Goal: Task Accomplishment & Management: Use online tool/utility

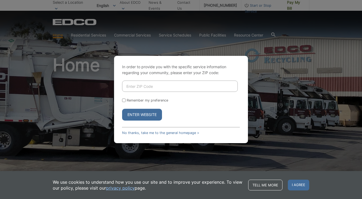
click at [189, 86] on input "Enter ZIP Code" at bounding box center [180, 85] width 116 height 11
type input "92024"
click at [150, 115] on button "Enter Website" at bounding box center [142, 114] width 40 height 12
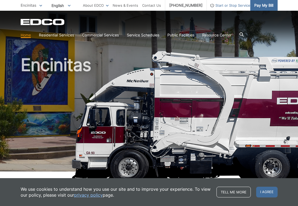
click at [261, 5] on span "Pay My Bill" at bounding box center [263, 5] width 19 height 6
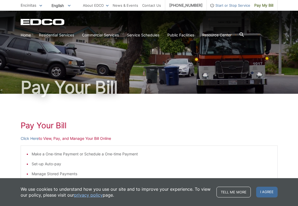
click at [172, 125] on h1 "Pay Your Bill" at bounding box center [149, 126] width 257 height 10
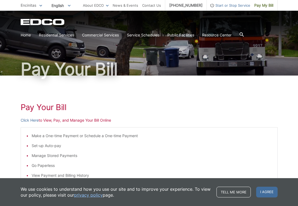
scroll to position [19, 0]
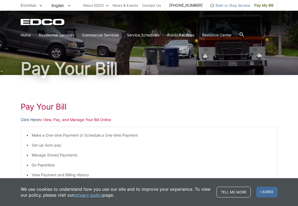
click at [32, 119] on link "Click Here" at bounding box center [30, 120] width 18 height 6
